Goal: Information Seeking & Learning: Learn about a topic

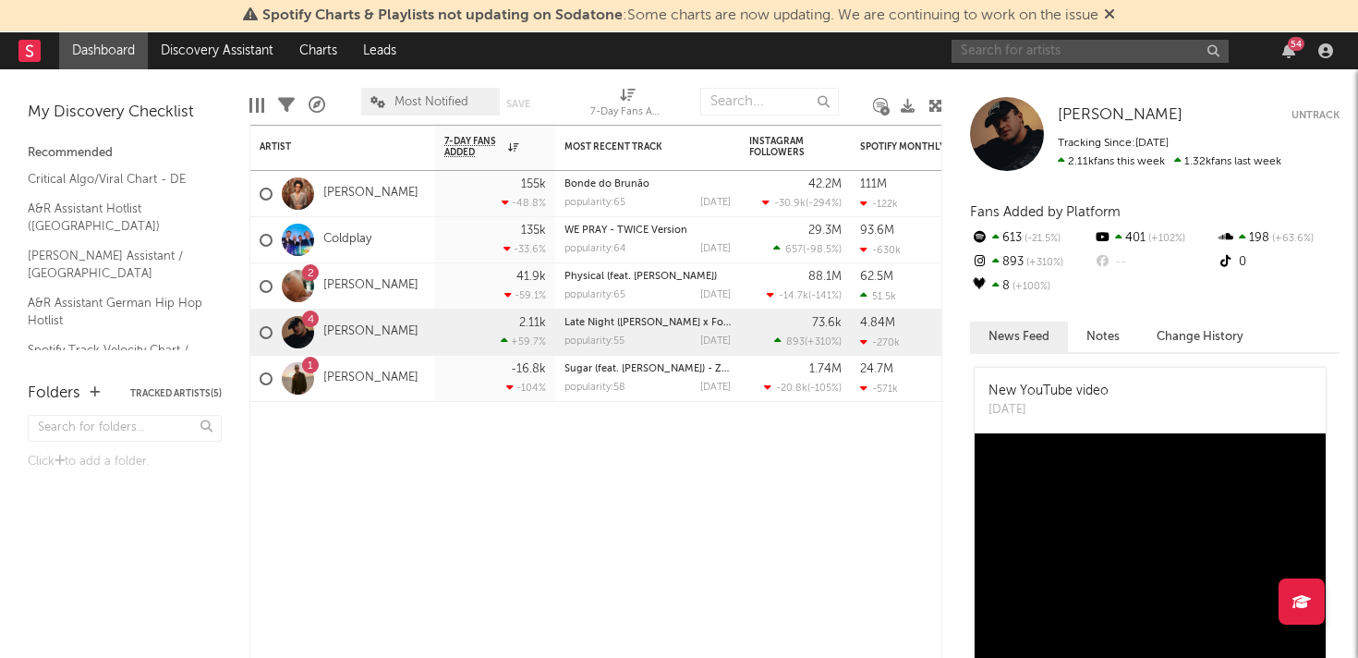
click at [1138, 51] on input "text" at bounding box center [1090, 51] width 277 height 23
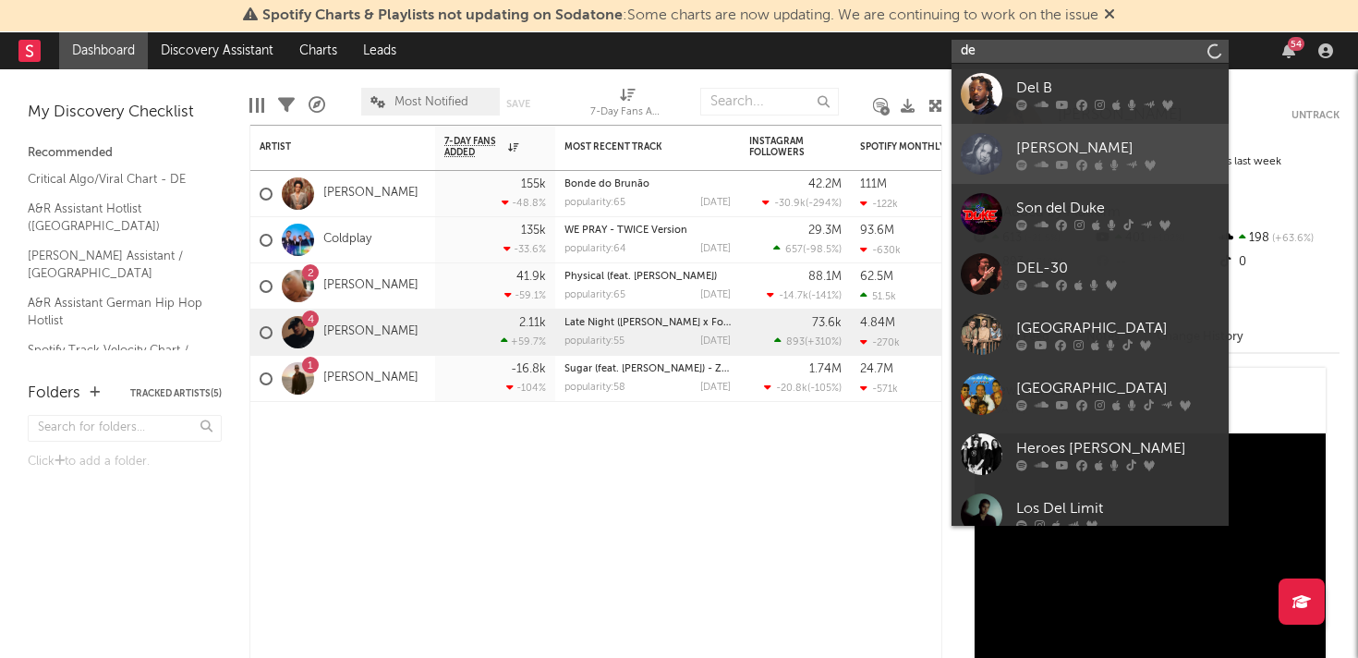
type input "d"
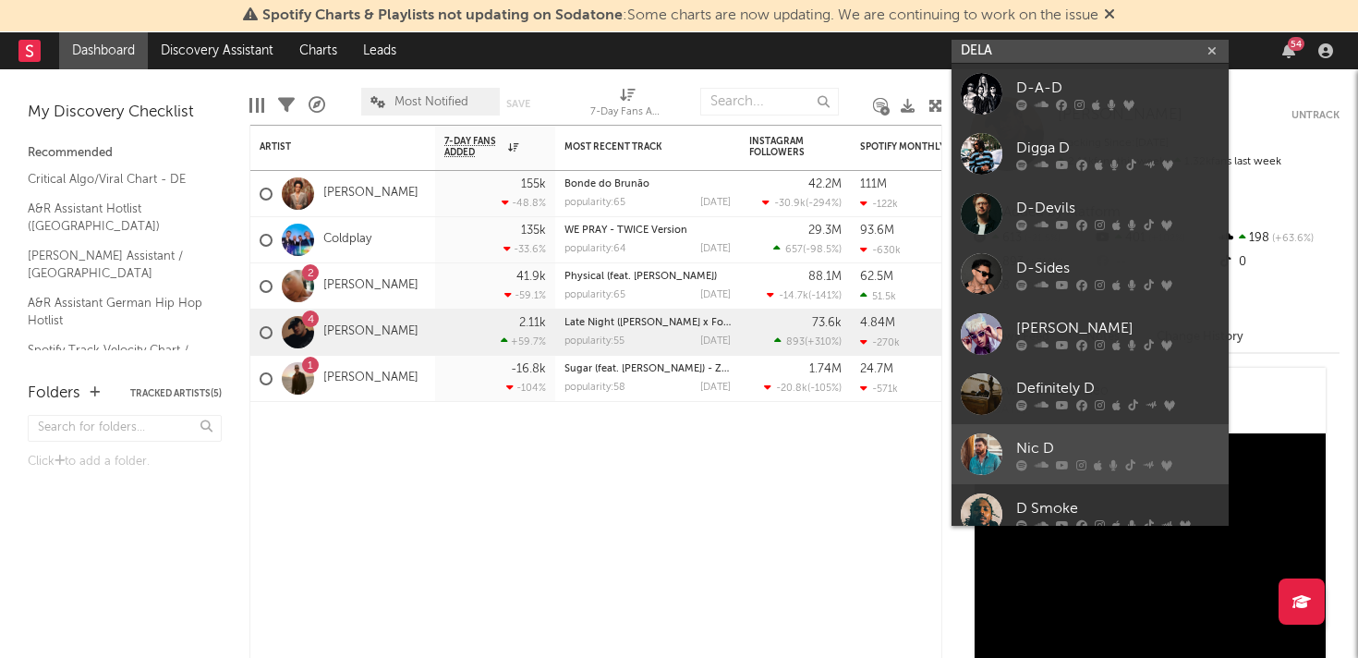
type input "DELA"
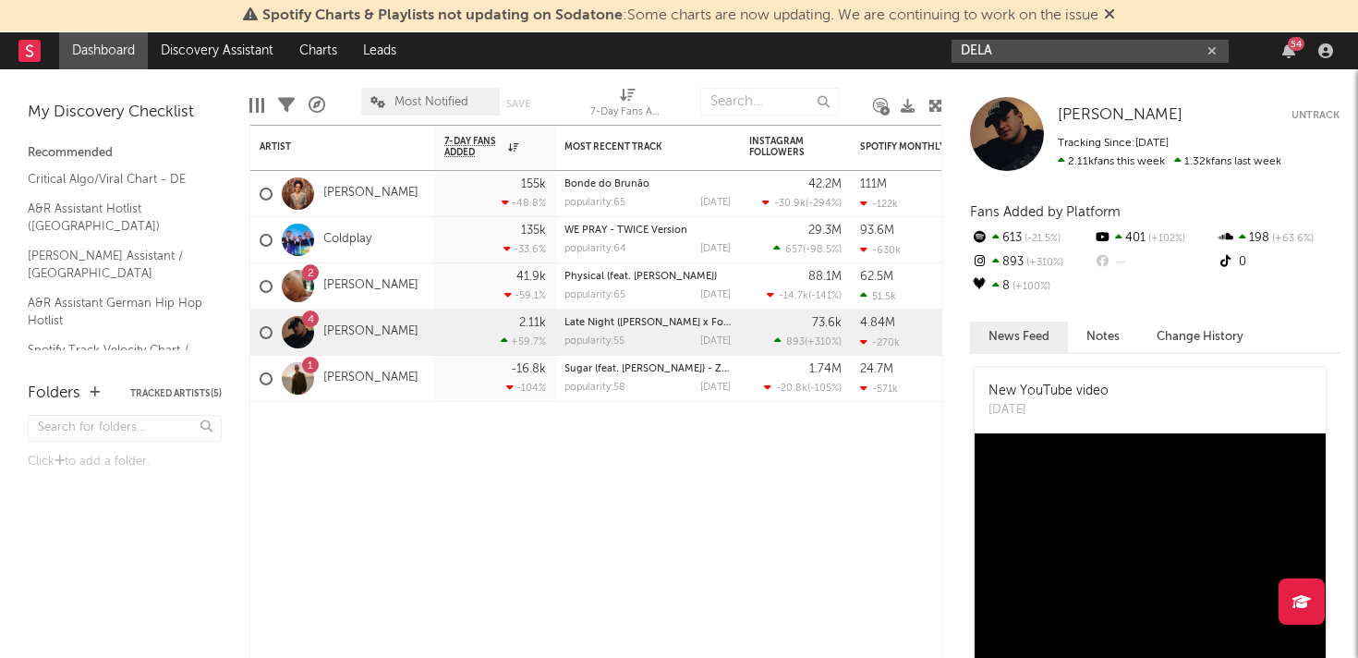
click at [1047, 46] on input "DELA" at bounding box center [1090, 51] width 277 height 23
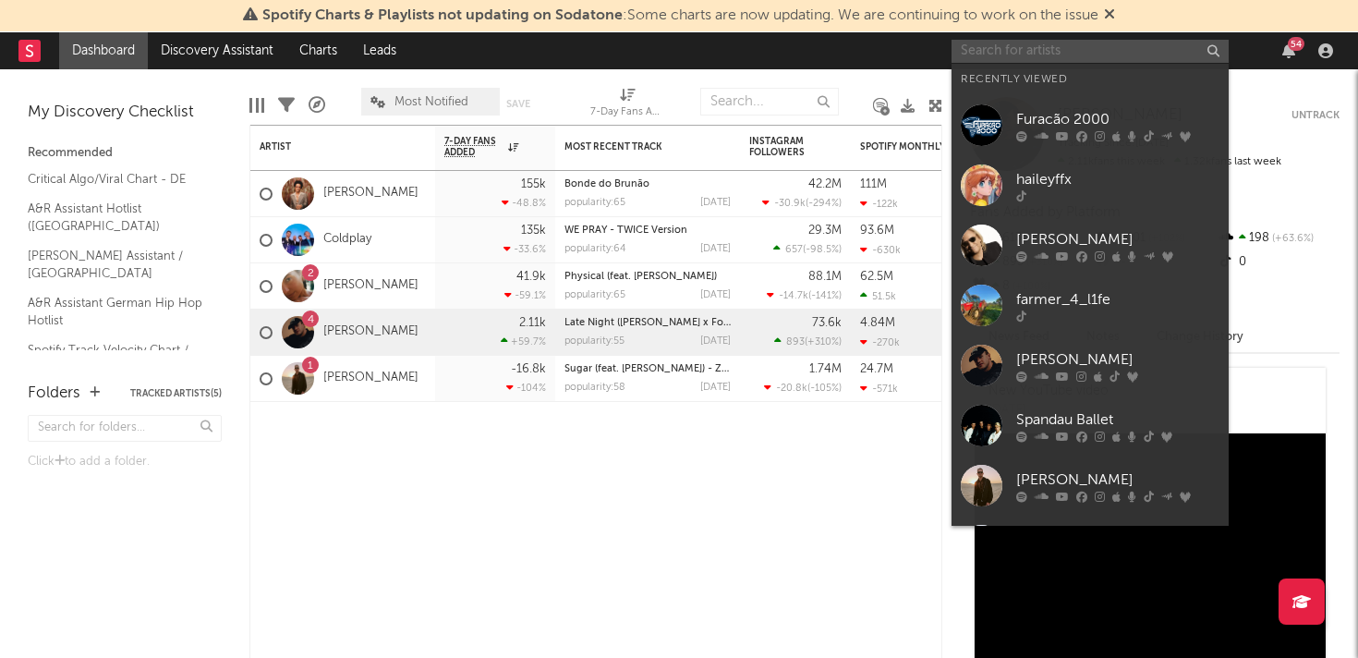
paste input "[URL][DOMAIN_NAME]"
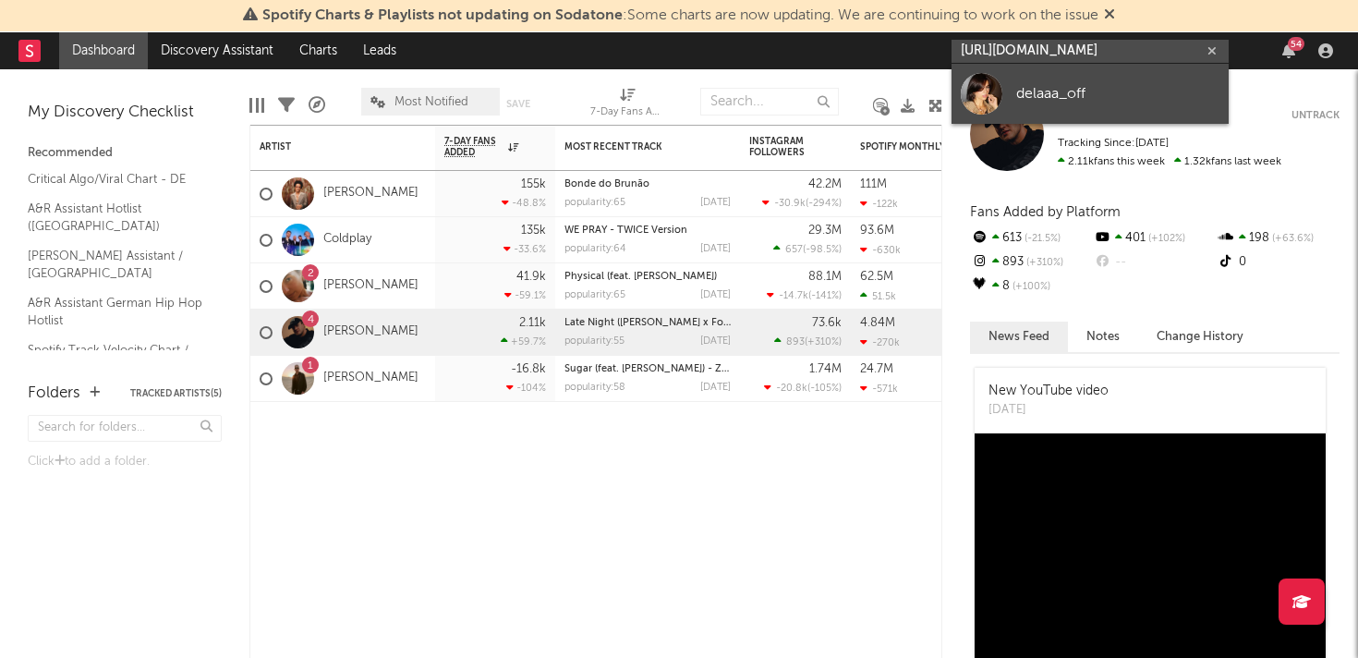
type input "[URL][DOMAIN_NAME]"
click at [1026, 100] on div "delaaa_off" at bounding box center [1117, 93] width 203 height 22
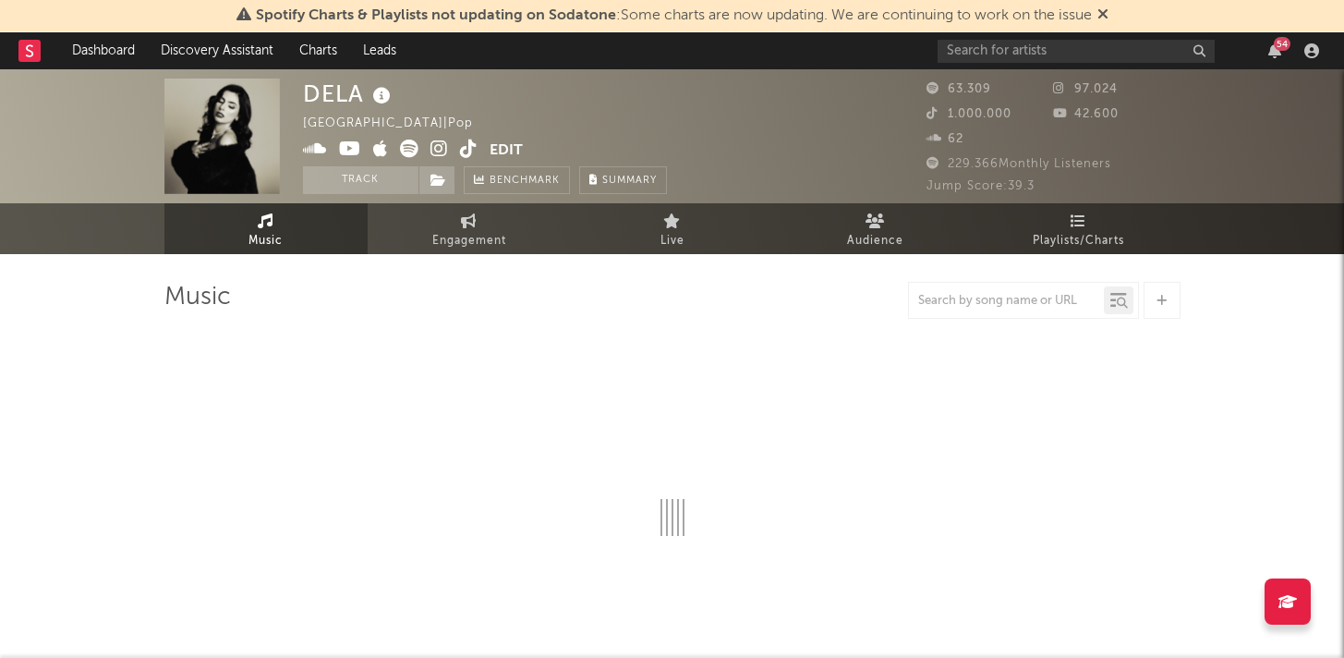
select select "6m"
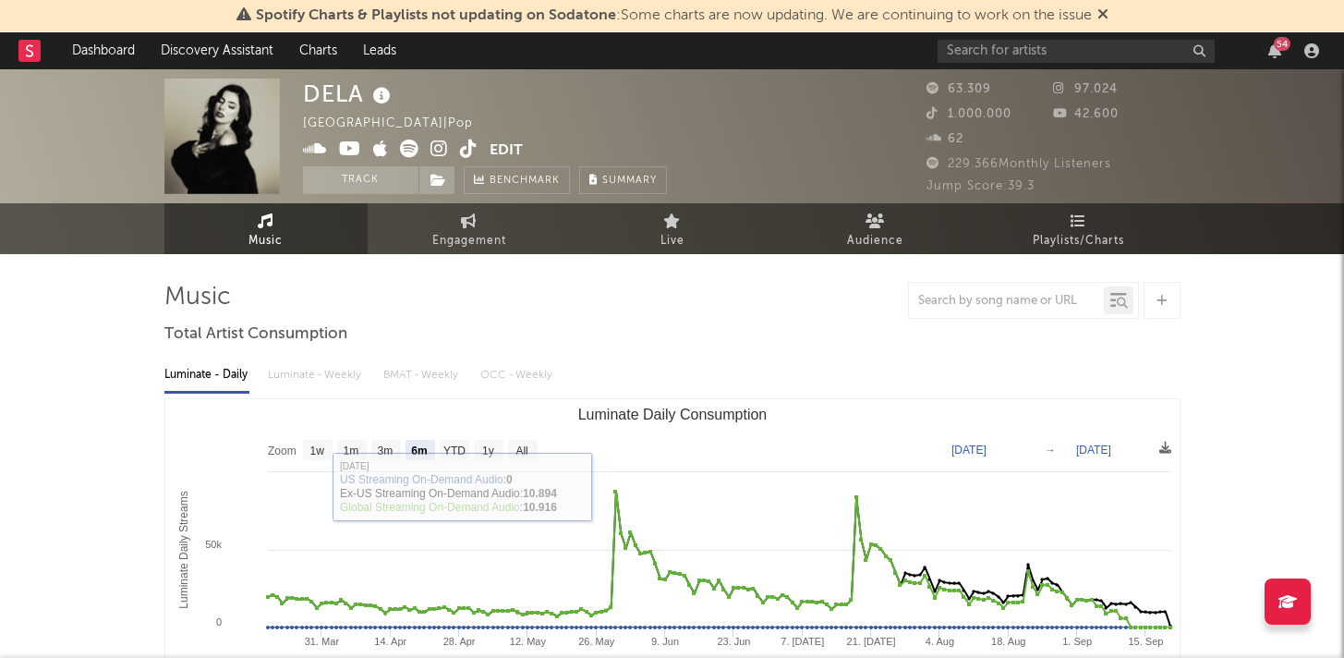
click at [463, 237] on span "Engagement" at bounding box center [469, 241] width 74 height 22
select select "1w"
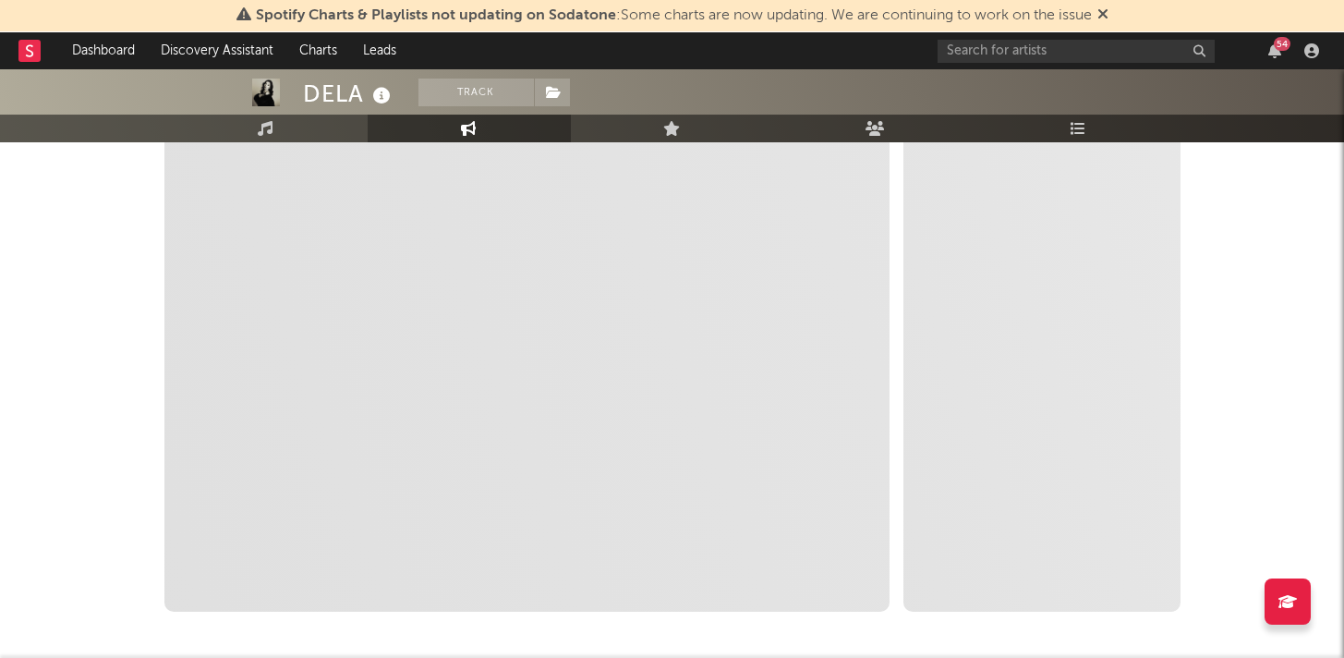
scroll to position [300, 0]
select select "1m"
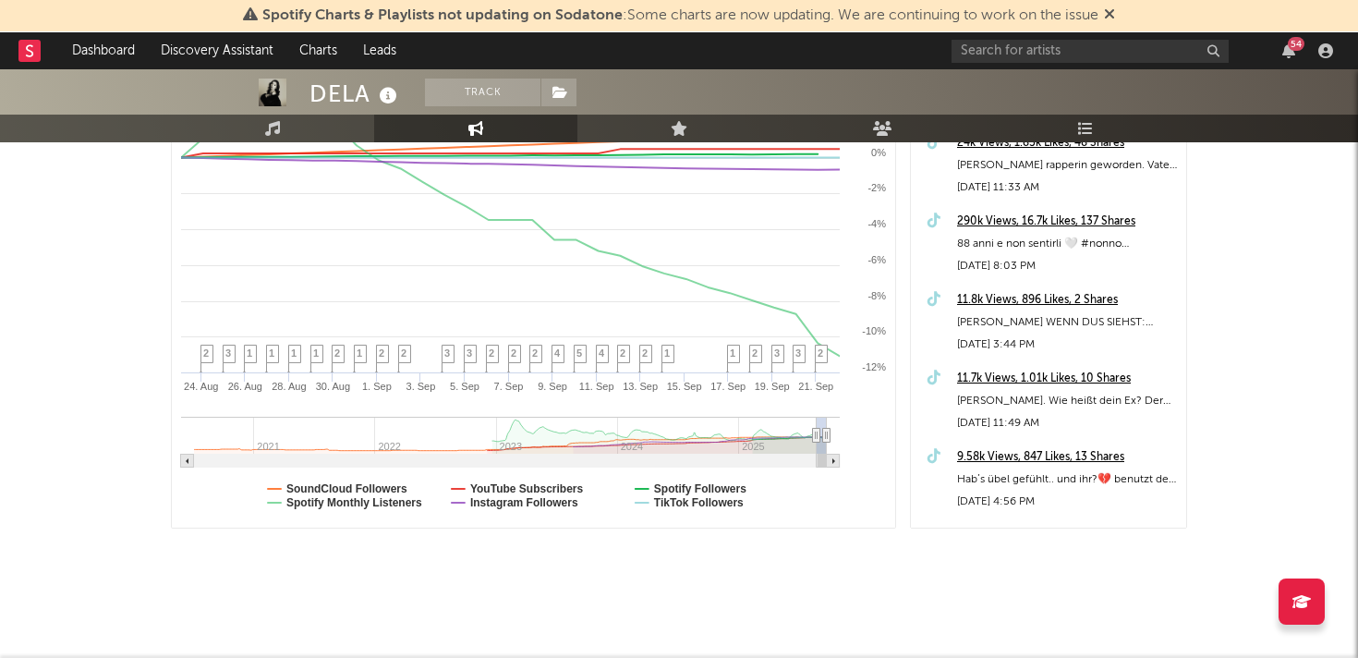
scroll to position [0, 0]
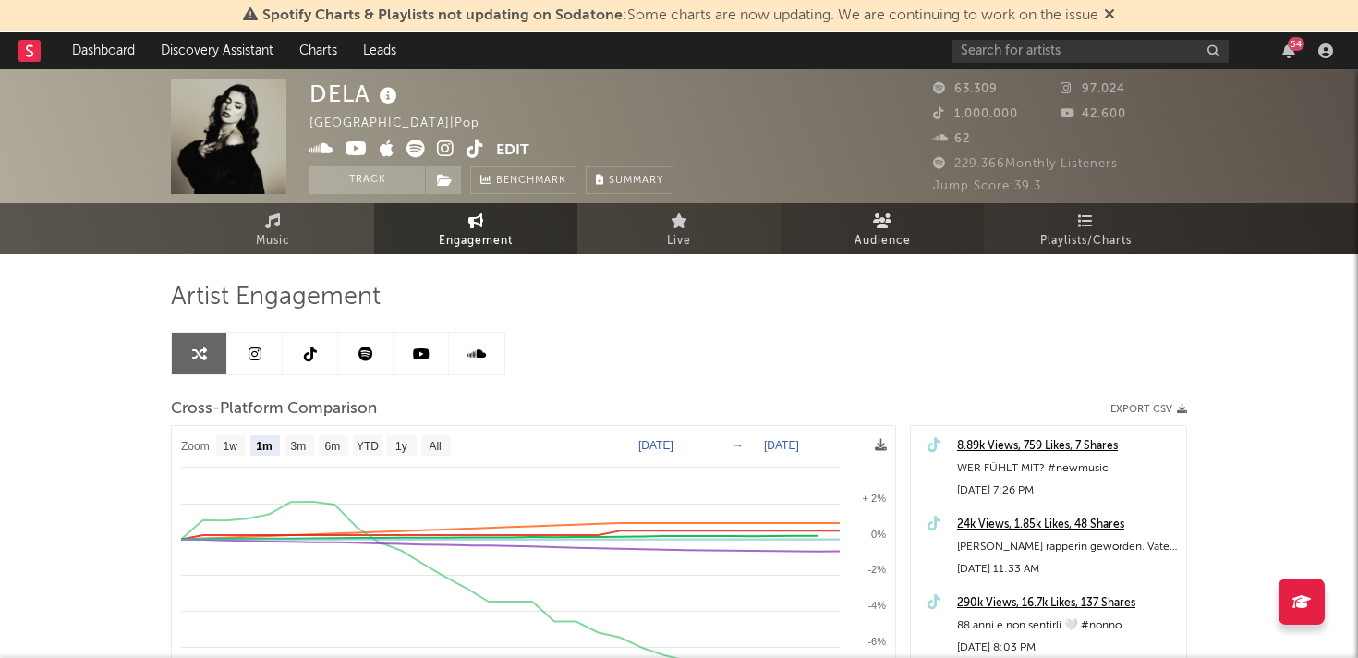
click at [860, 234] on span "Audience" at bounding box center [883, 241] width 56 height 22
